Goal: Information Seeking & Learning: Learn about a topic

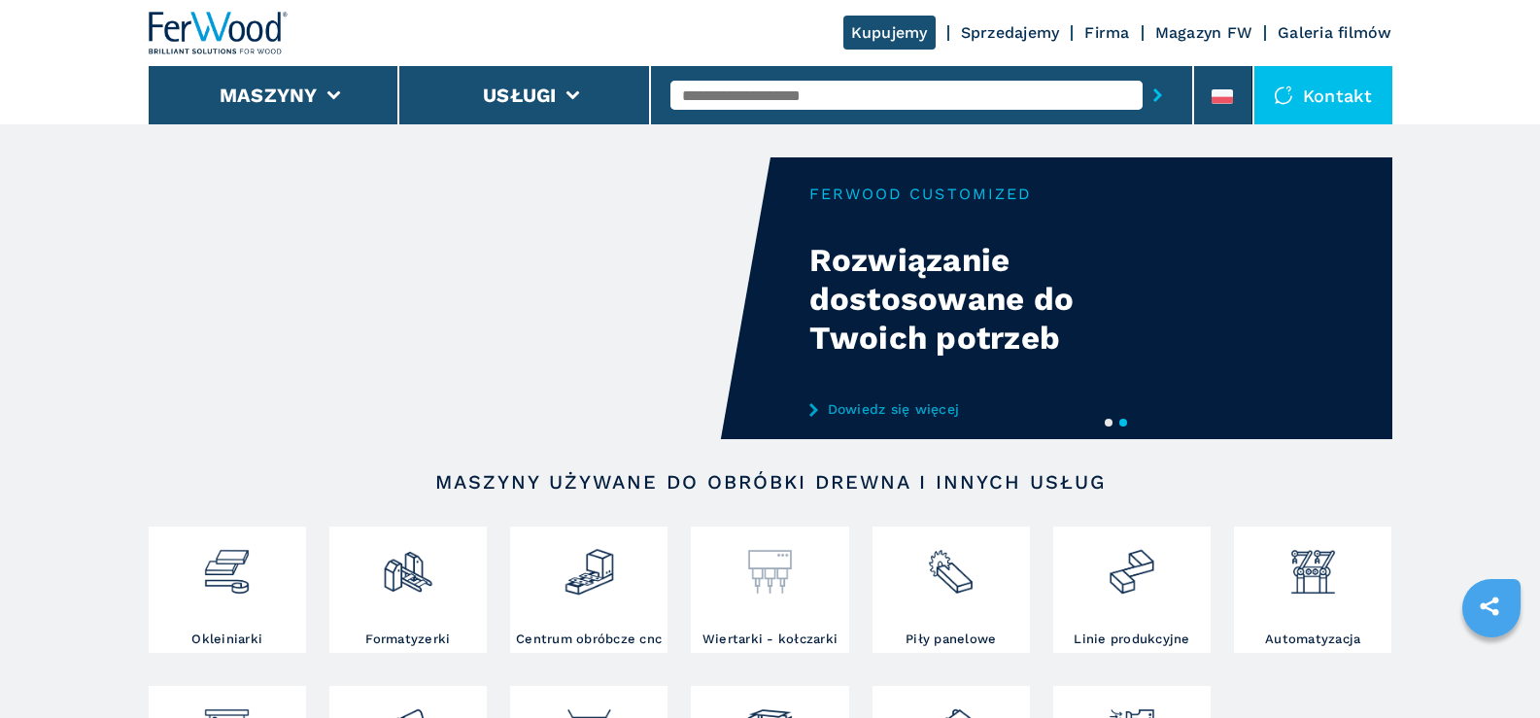
click at [783, 568] on img at bounding box center [770, 565] width 52 height 66
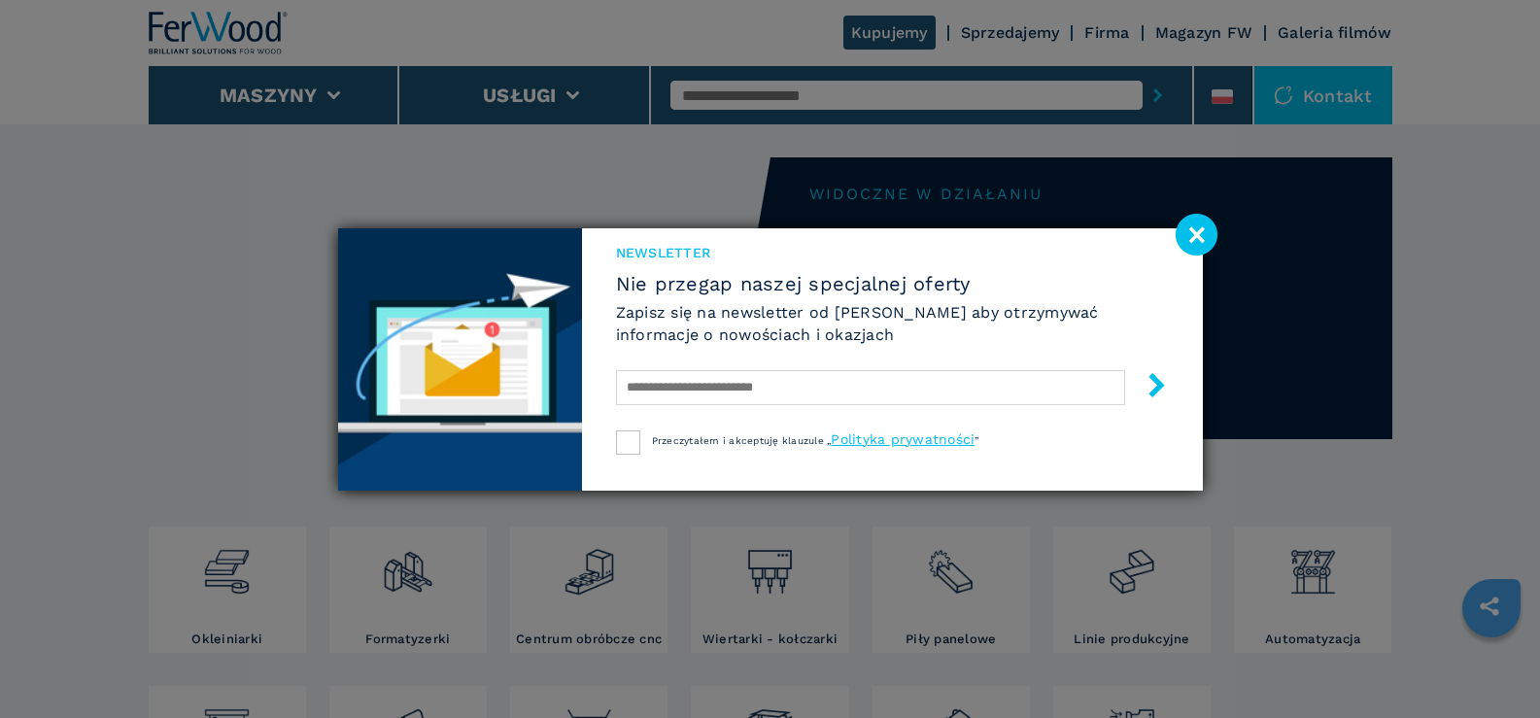
click at [1199, 232] on image at bounding box center [1197, 235] width 42 height 42
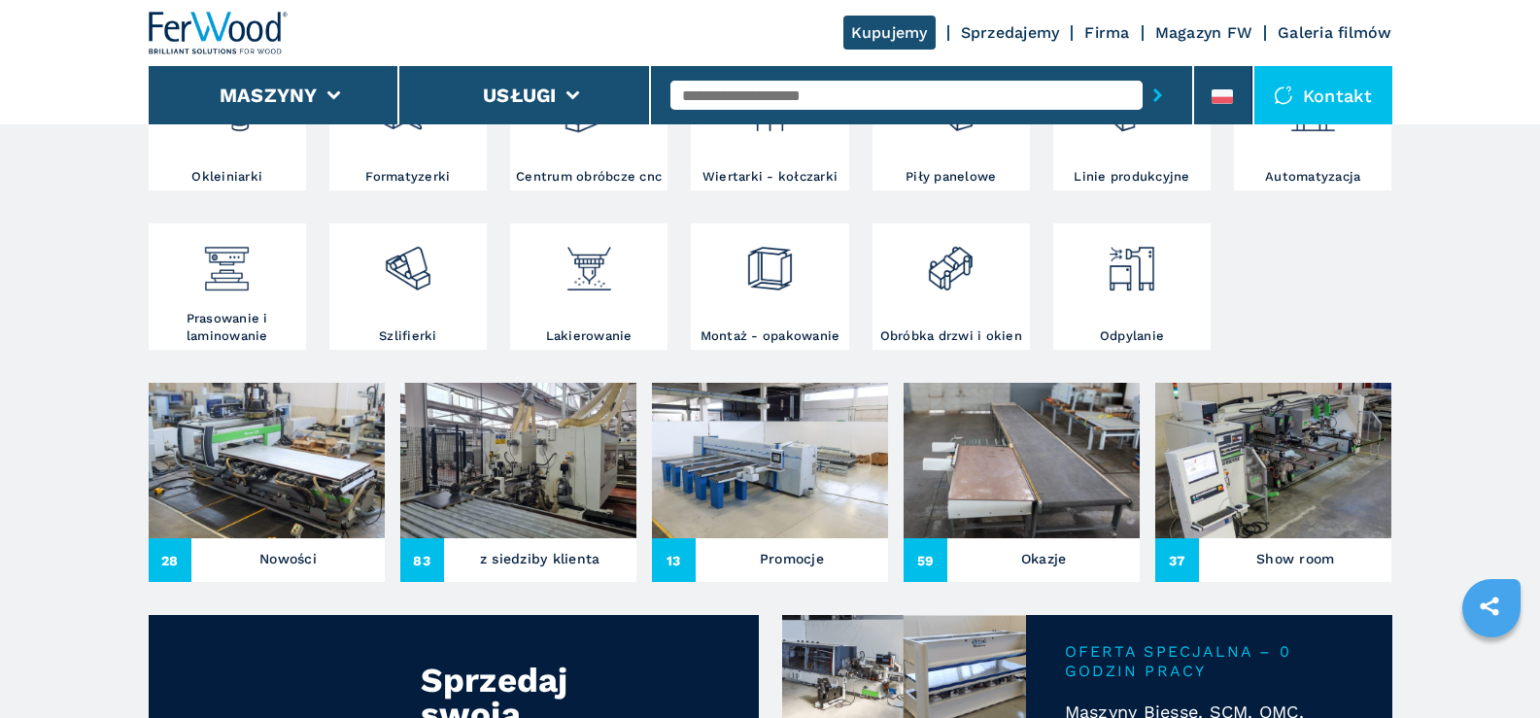
scroll to position [486, 0]
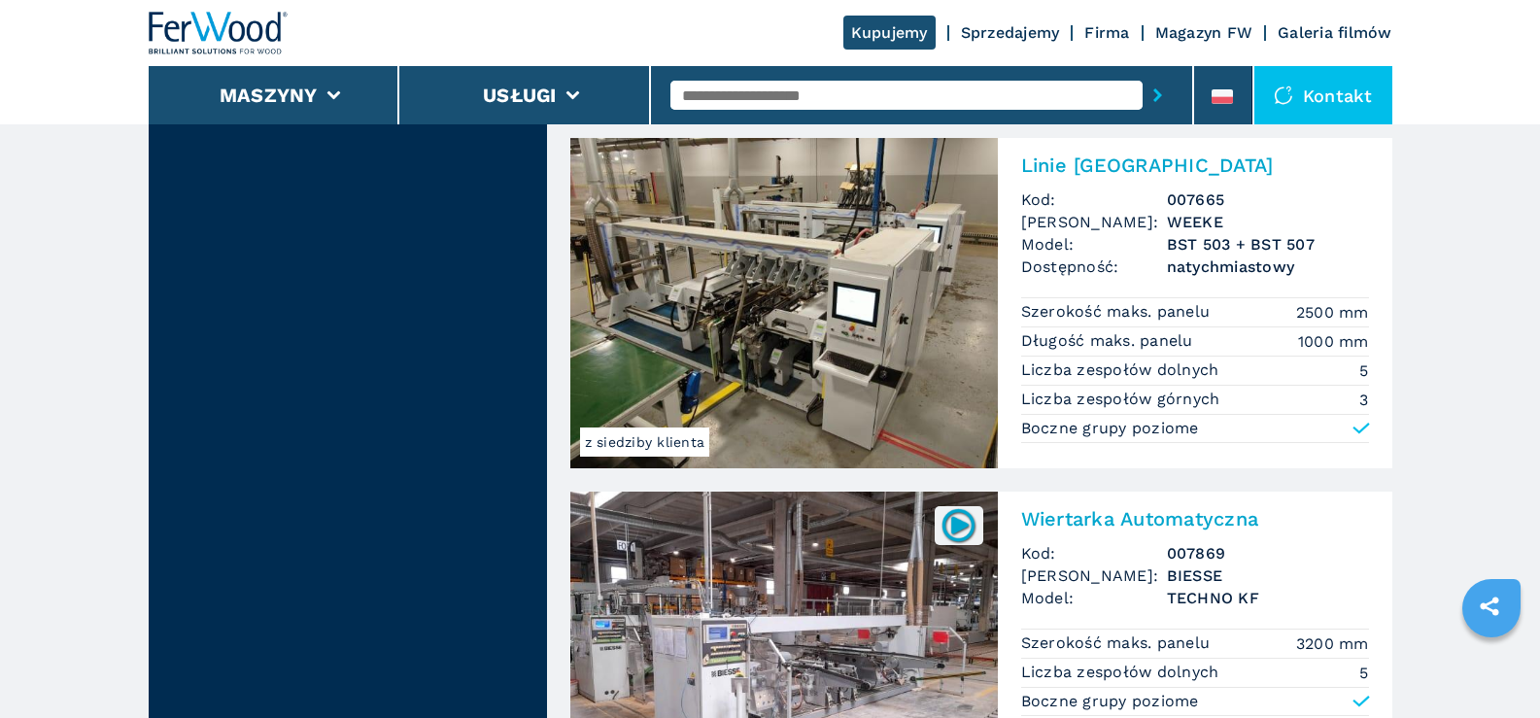
scroll to position [3903, 0]
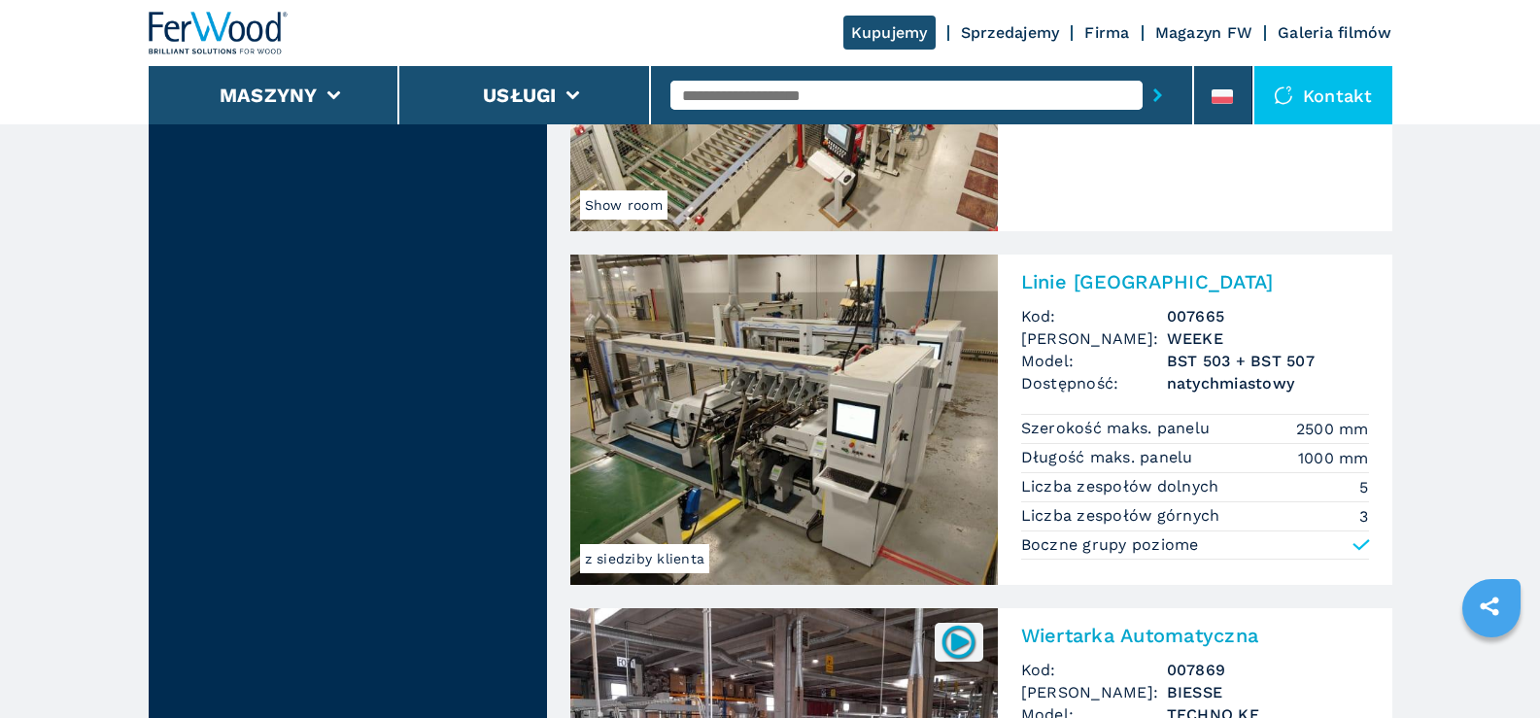
click at [751, 419] on img at bounding box center [784, 420] width 428 height 330
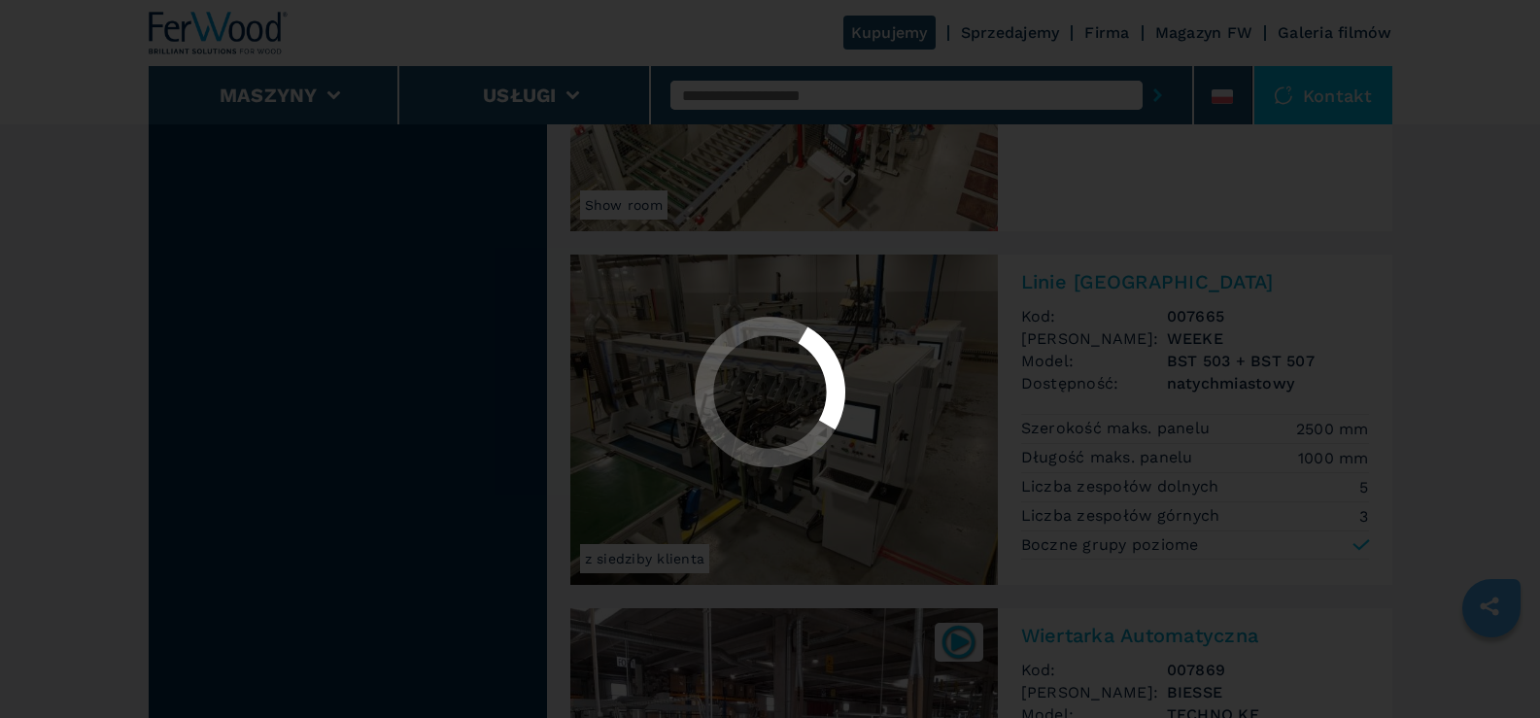
scroll to position [0, 0]
